Goal: Task Accomplishment & Management: Complete application form

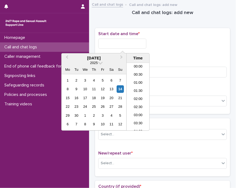
click at [142, 45] on input "text" at bounding box center [122, 44] width 48 height 10
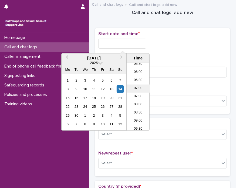
click at [140, 89] on li "07:00" at bounding box center [137, 88] width 23 height 8
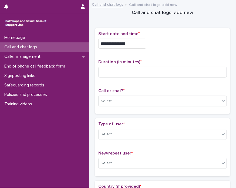
click at [138, 46] on input "**********" at bounding box center [122, 44] width 48 height 10
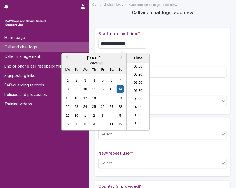
scroll to position [84, 0]
type input "**********"
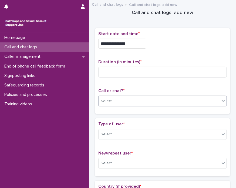
click at [162, 105] on div "Call or chat? * Select..." at bounding box center [162, 99] width 128 height 22
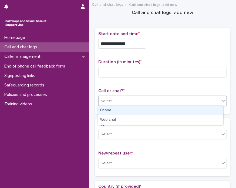
click at [153, 101] on div "Select..." at bounding box center [158, 101] width 121 height 9
click at [133, 114] on div "Phone" at bounding box center [160, 110] width 125 height 9
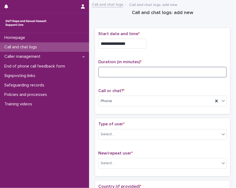
click at [115, 68] on input at bounding box center [162, 72] width 128 height 11
type input "*"
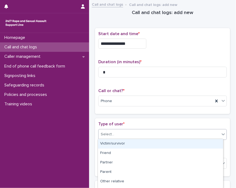
click at [134, 133] on div "Select..." at bounding box center [158, 134] width 121 height 9
click at [130, 142] on div "Victim/survivor" at bounding box center [160, 143] width 125 height 9
click at [215, 158] on body "**********" at bounding box center [118, 94] width 236 height 188
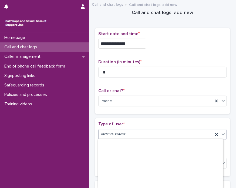
scroll to position [92, 0]
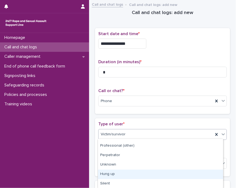
click at [196, 172] on div "Hung up" at bounding box center [160, 173] width 125 height 9
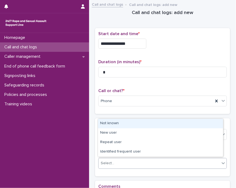
click at [185, 163] on div "Select..." at bounding box center [158, 163] width 121 height 9
click at [157, 124] on div "Not known" at bounding box center [160, 123] width 125 height 9
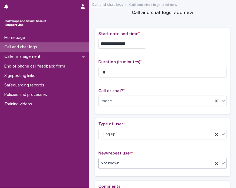
scroll to position [74, 0]
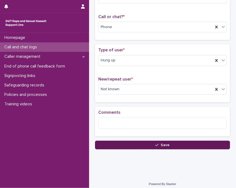
click at [142, 140] on button "Save" at bounding box center [162, 144] width 135 height 9
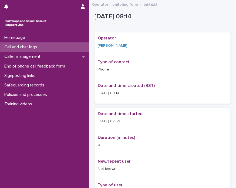
click at [109, 4] on link "Operator monitoring form" at bounding box center [115, 4] width 46 height 6
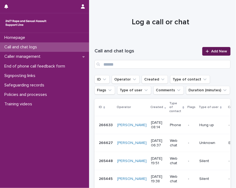
click at [206, 49] on link "Add New" at bounding box center [216, 51] width 28 height 9
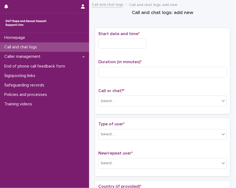
click at [124, 45] on input "text" at bounding box center [122, 44] width 48 height 10
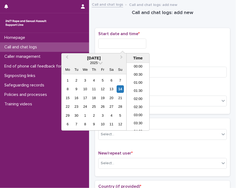
scroll to position [108, 0]
click at [137, 98] on li "08:30" at bounding box center [137, 96] width 23 height 8
click at [130, 44] on input "**********" at bounding box center [122, 44] width 48 height 10
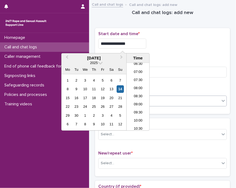
type input "**********"
click at [170, 97] on div "Select..." at bounding box center [158, 101] width 121 height 9
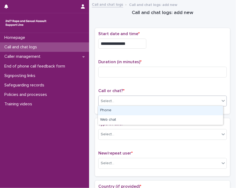
click at [144, 112] on div "Phone" at bounding box center [160, 110] width 125 height 9
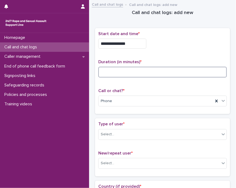
click at [109, 75] on input at bounding box center [162, 72] width 128 height 11
type input "*"
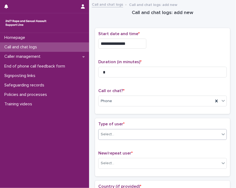
click at [124, 132] on div "Select..." at bounding box center [158, 134] width 121 height 9
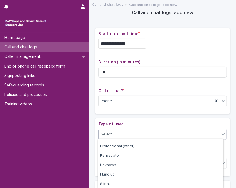
scroll to position [92, 0]
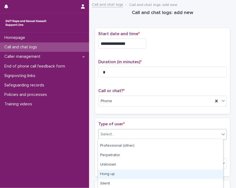
click at [175, 173] on div "Hung up" at bounding box center [160, 173] width 125 height 9
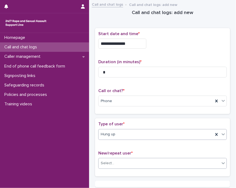
click at [167, 167] on div "Select..." at bounding box center [162, 163] width 128 height 11
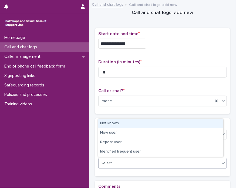
click at [143, 126] on div "Not known" at bounding box center [160, 123] width 125 height 9
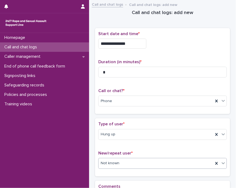
scroll to position [76, 0]
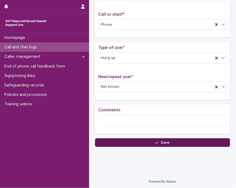
click at [181, 143] on button "Save" at bounding box center [162, 142] width 135 height 9
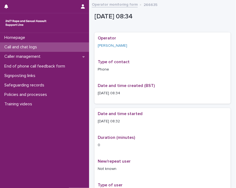
click at [106, 3] on link "Operator monitoring form" at bounding box center [115, 4] width 46 height 6
